Goal: Find specific page/section: Find specific page/section

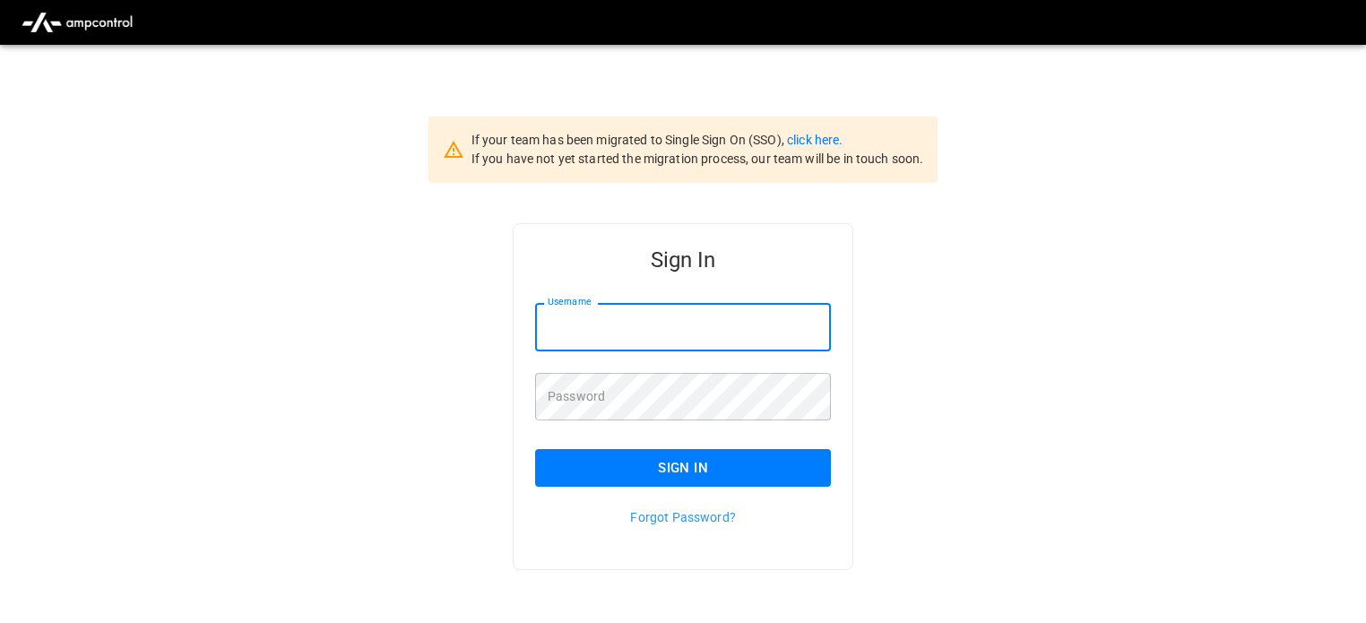
click at [701, 322] on input "Username" at bounding box center [683, 327] width 296 height 48
type input "**********"
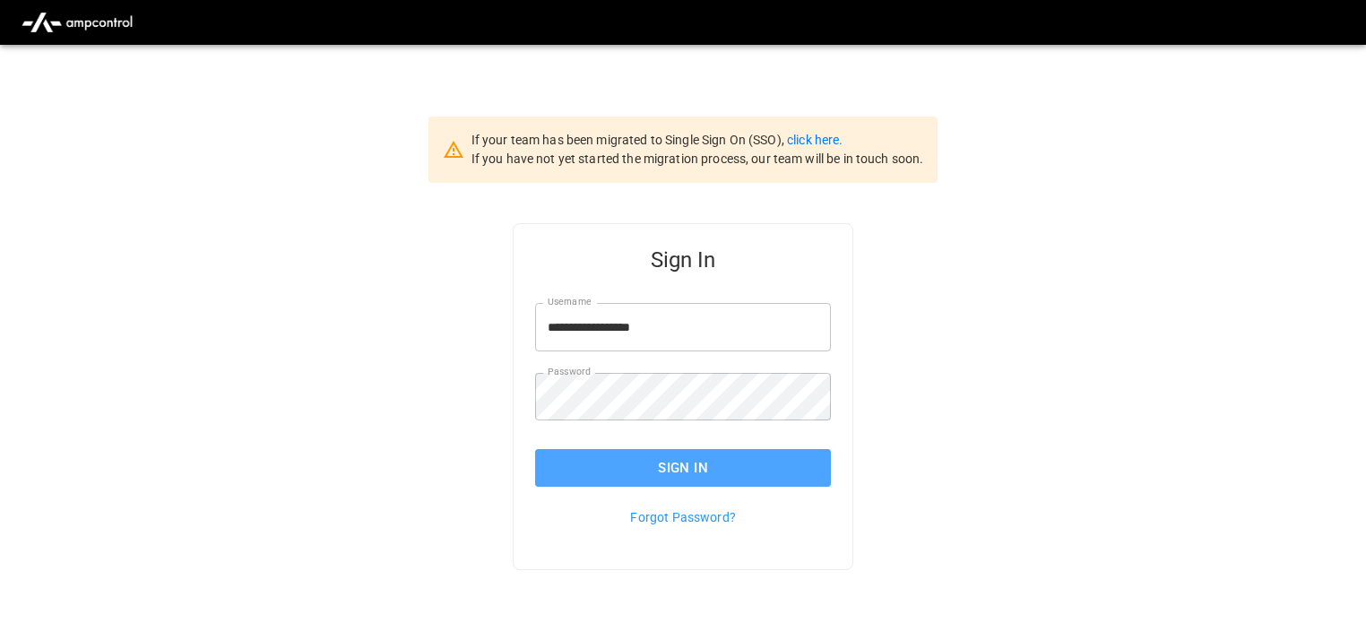
click at [681, 465] on button "Sign In" at bounding box center [683, 468] width 296 height 38
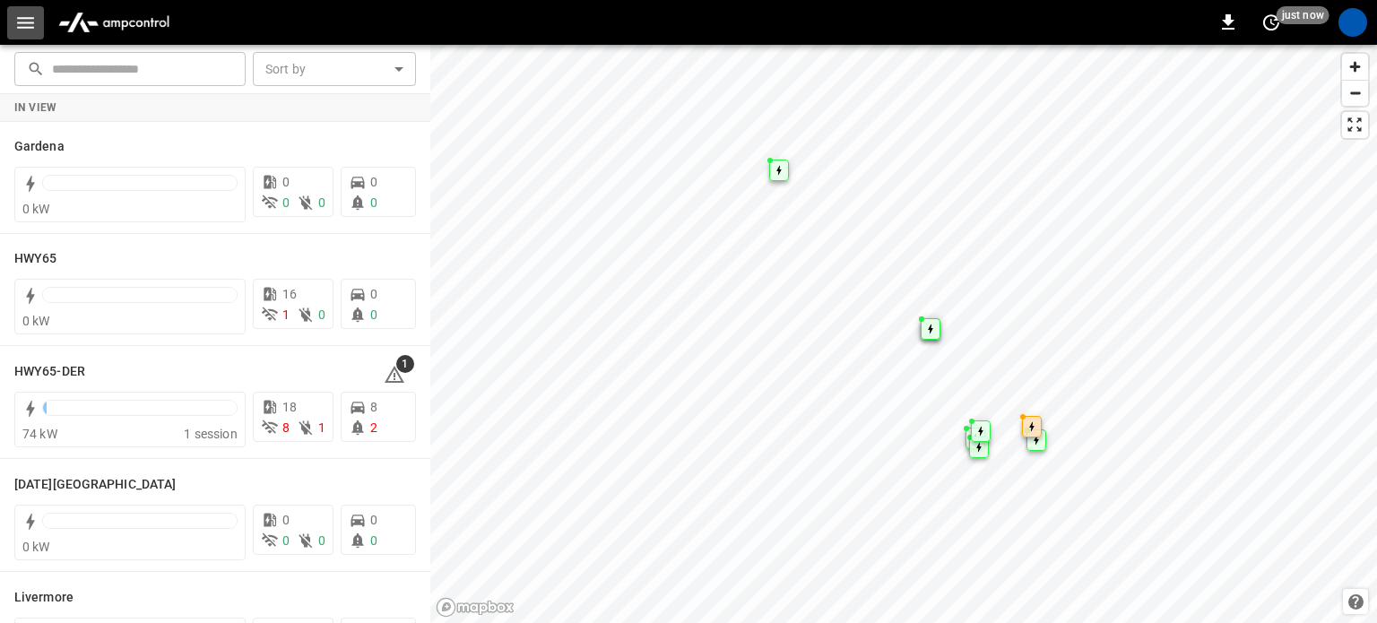
click at [22, 22] on icon "button" at bounding box center [25, 23] width 17 height 12
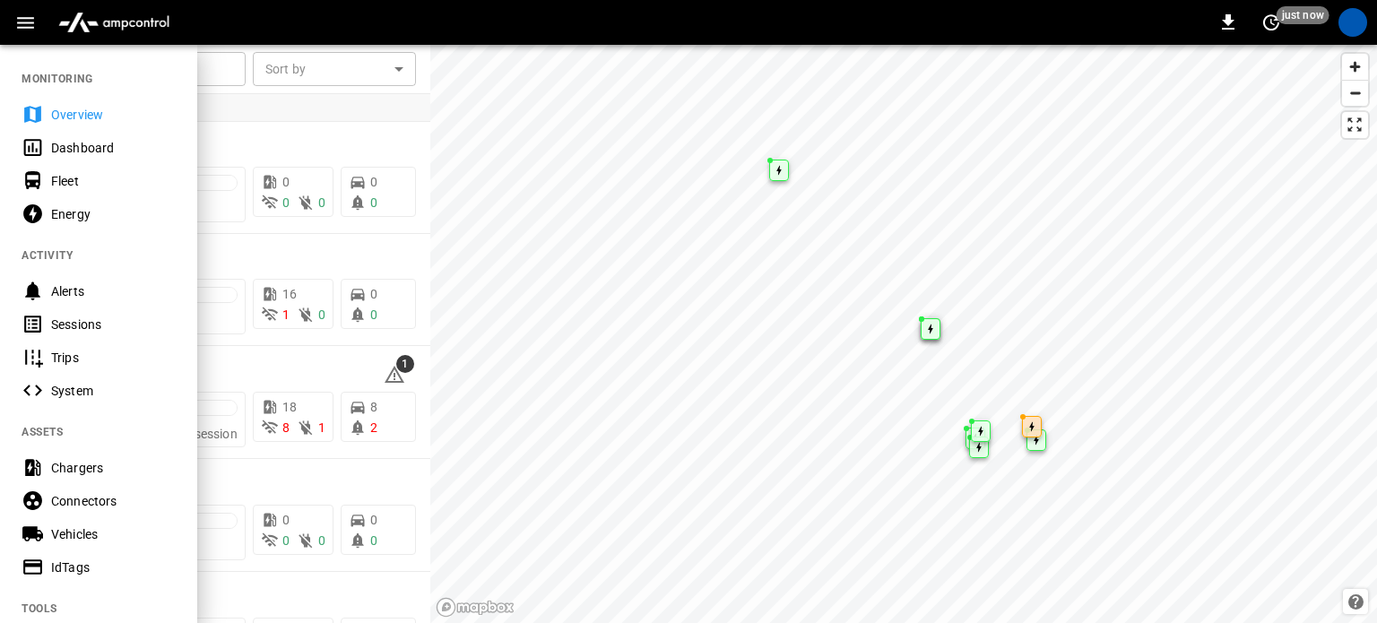
click at [100, 322] on div "Sessions" at bounding box center [113, 325] width 125 height 18
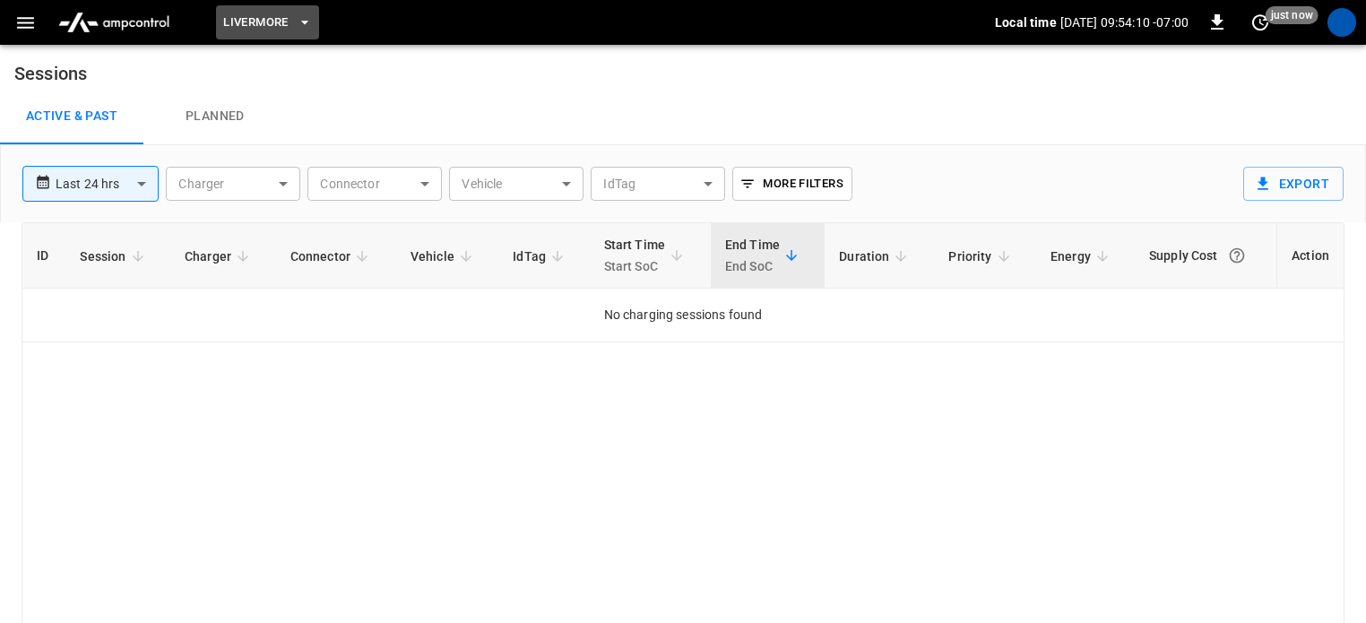
click at [258, 15] on span "Livermore" at bounding box center [255, 23] width 65 height 21
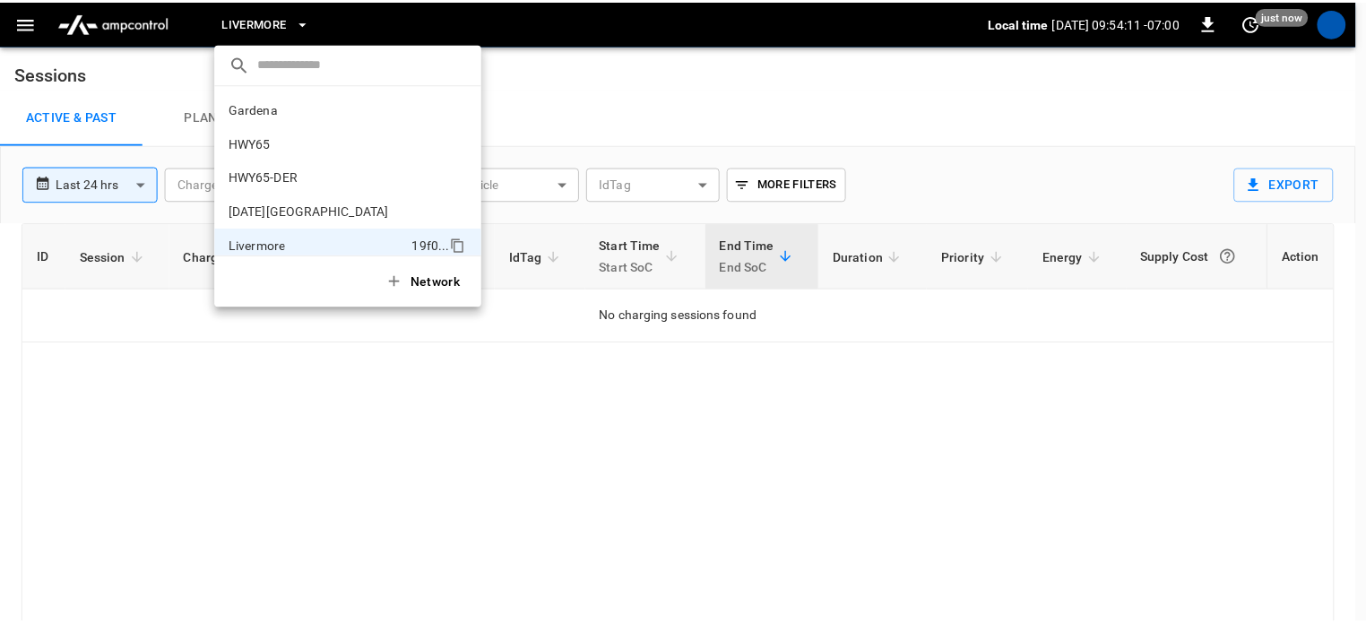
scroll to position [131, 0]
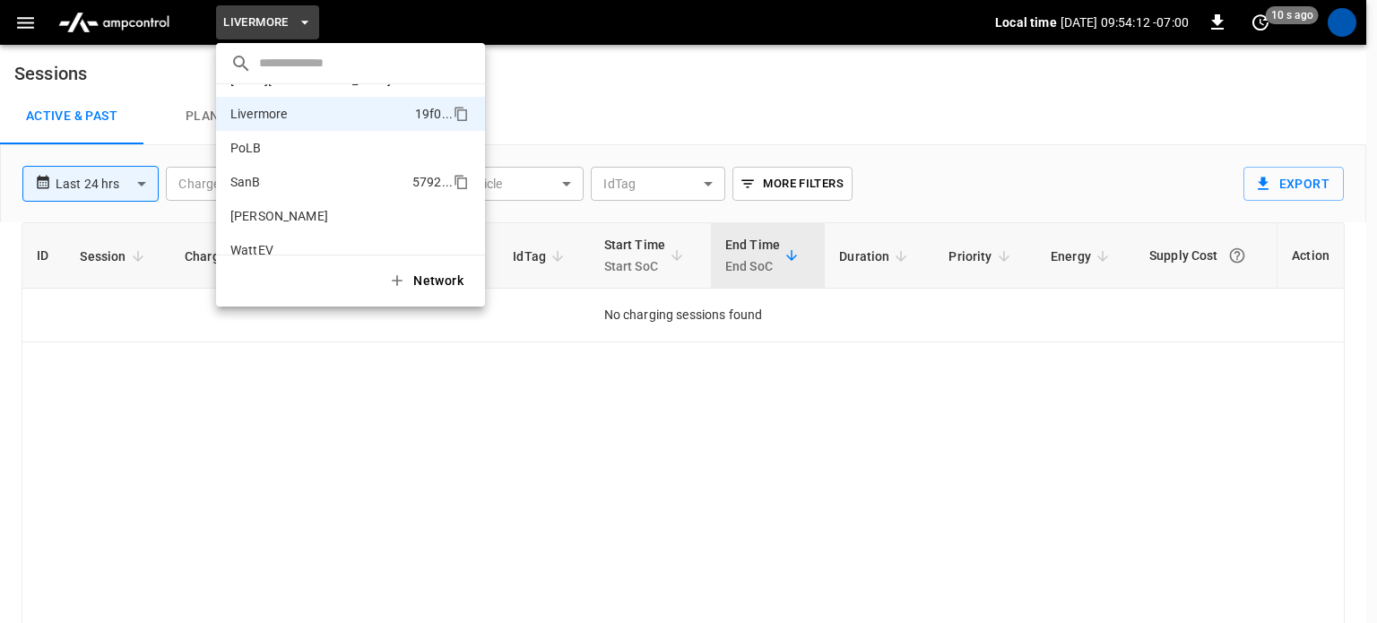
click at [276, 176] on li "SanB 5792 ..." at bounding box center [350, 182] width 269 height 34
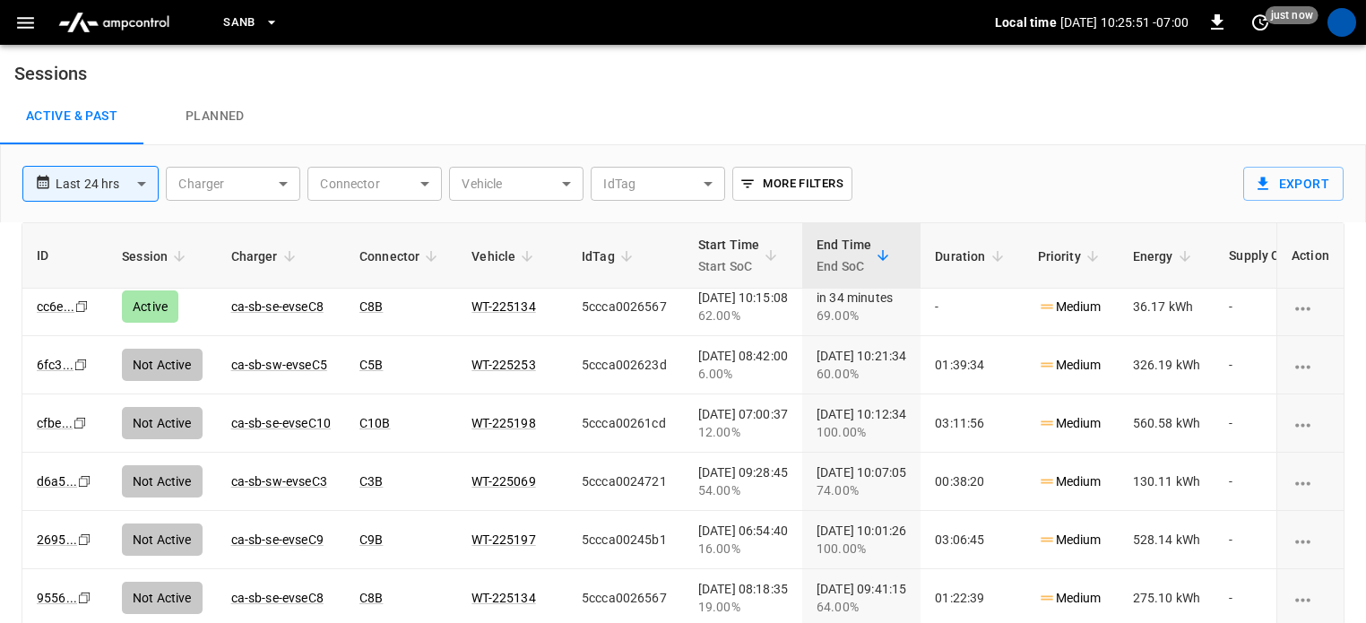
scroll to position [269, 0]
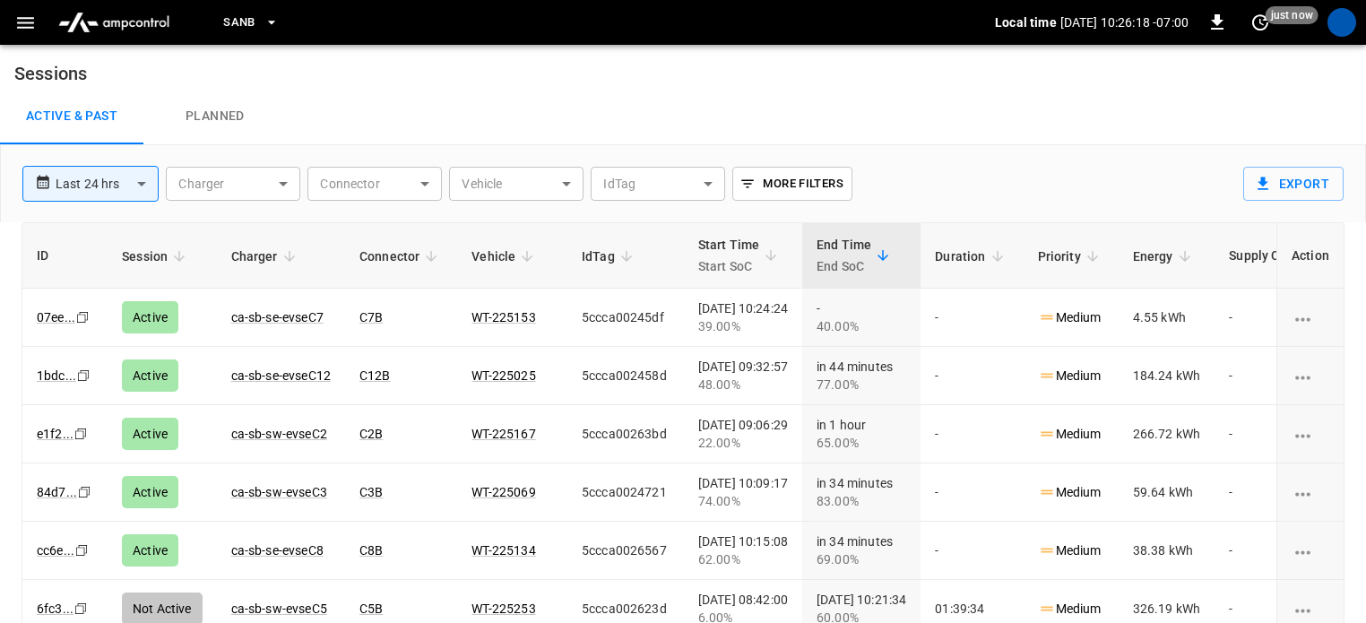
scroll to position [269, 0]
